Goal: Find specific page/section: Find specific page/section

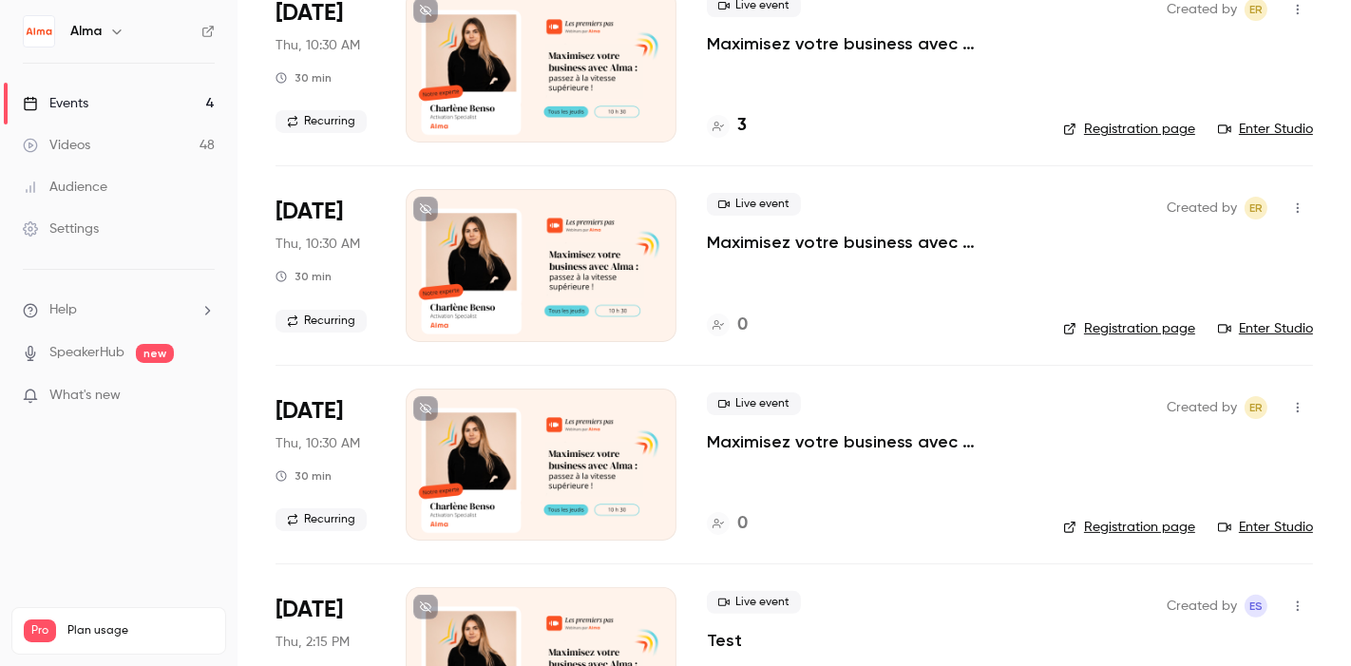
scroll to position [171, 0]
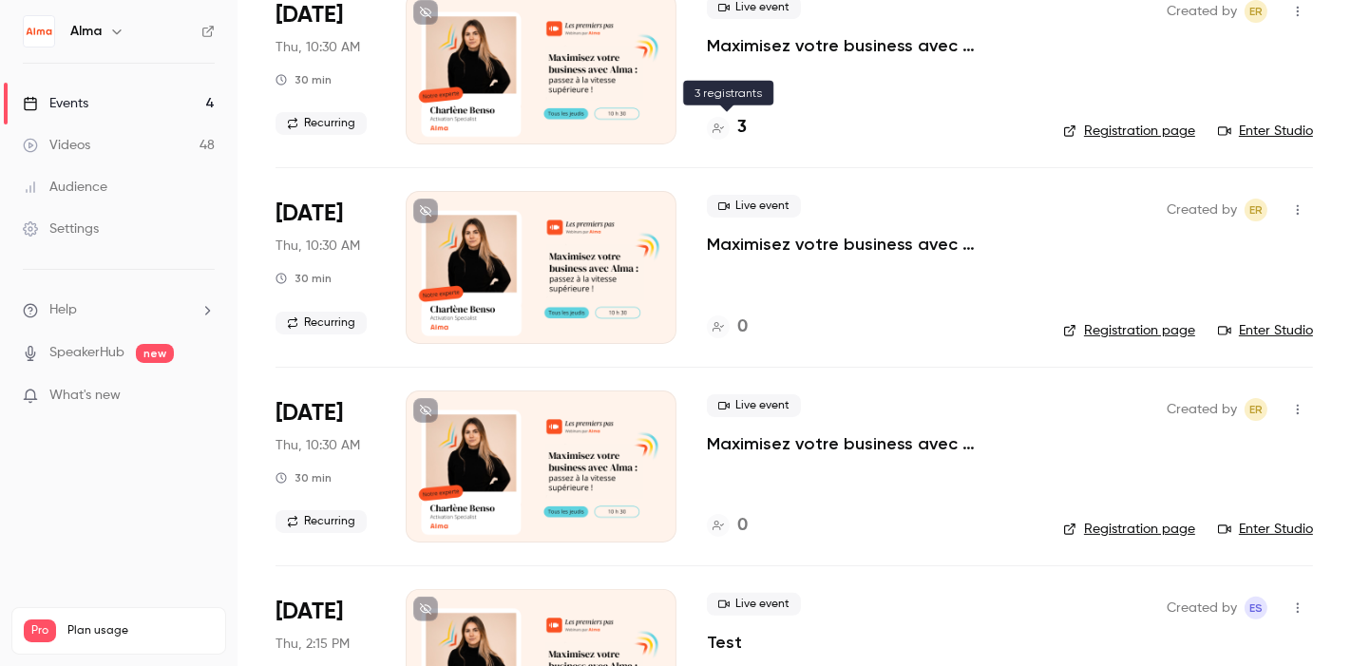
click at [737, 128] on h4 "3" at bounding box center [742, 128] width 10 height 26
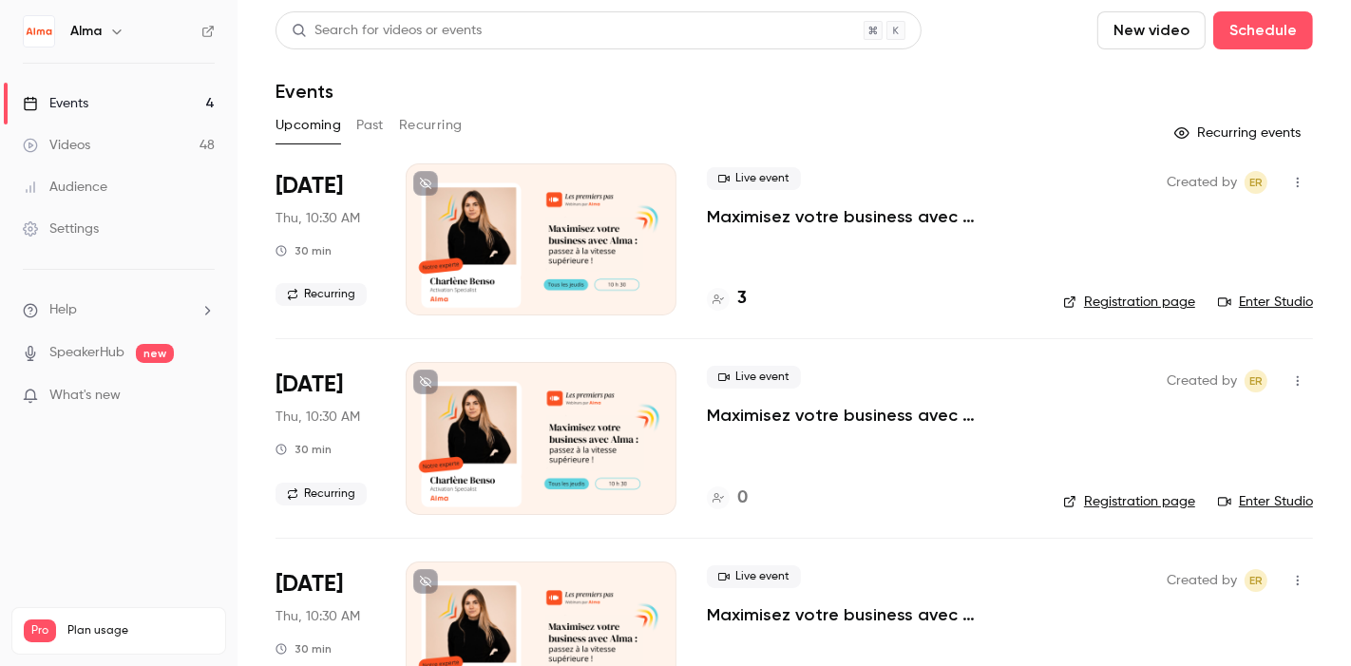
click at [1239, 296] on link "Enter Studio" at bounding box center [1265, 302] width 95 height 19
